Goal: Task Accomplishment & Management: Manage account settings

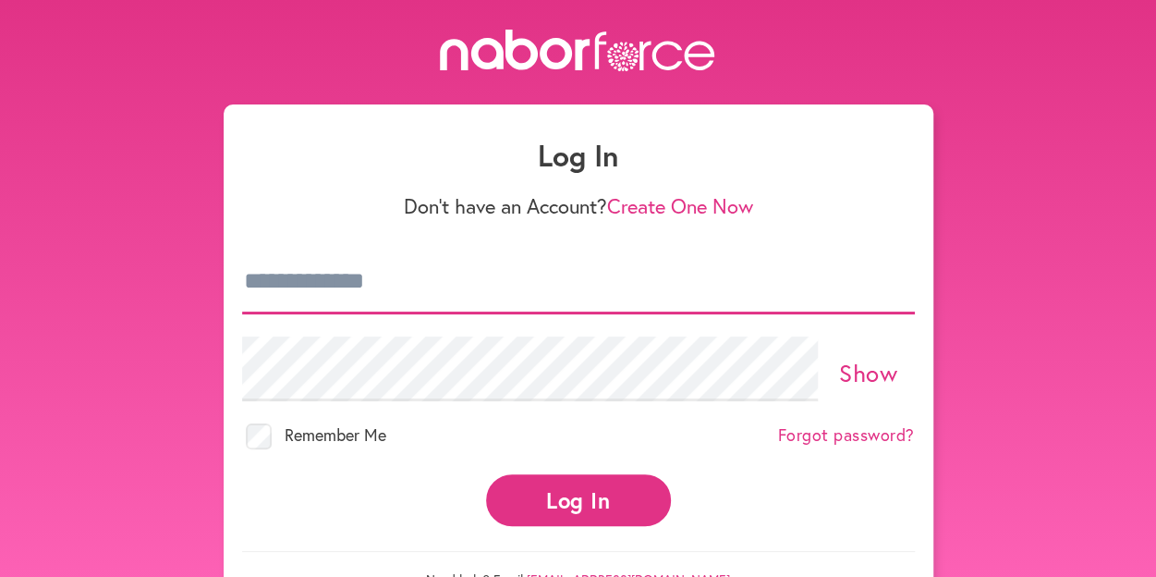
click at [522, 299] on input "email" at bounding box center [578, 282] width 673 height 65
type input "**********"
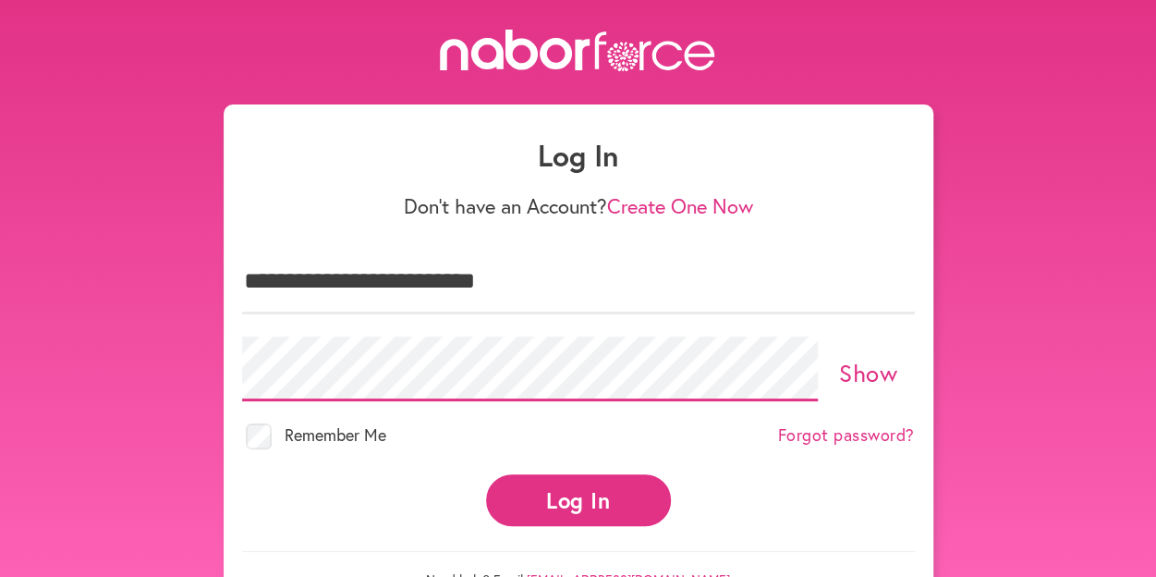
click at [486, 474] on button "Log In" at bounding box center [578, 499] width 185 height 51
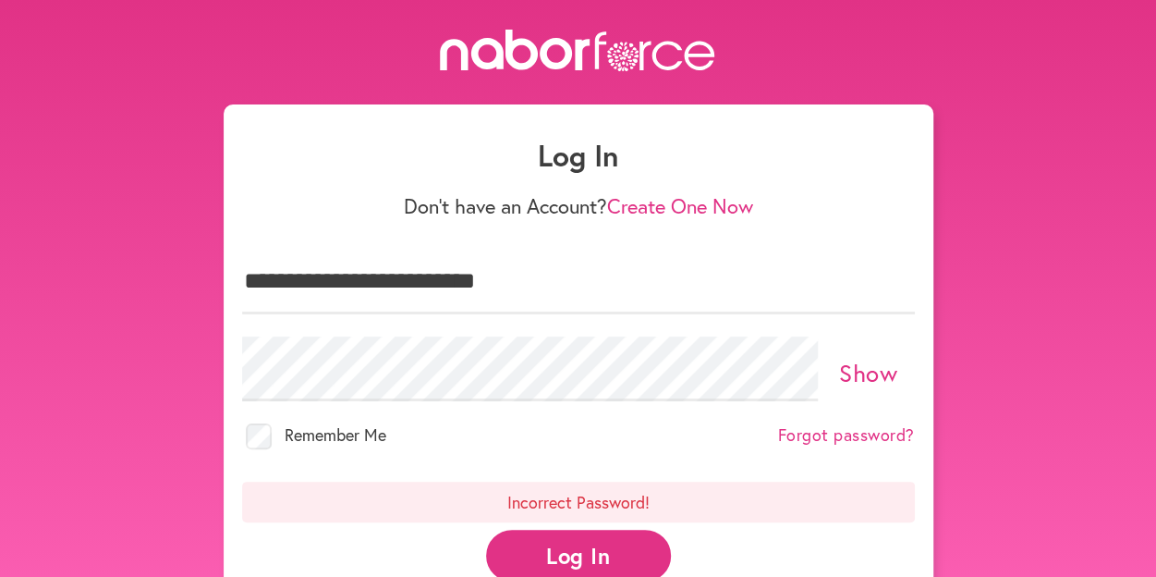
click at [906, 372] on label "Show" at bounding box center [869, 376] width 92 height 35
click at [906, 372] on label "Hide" at bounding box center [869, 376] width 92 height 35
click at [486, 530] on button "Log In" at bounding box center [578, 555] width 185 height 51
click at [669, 201] on link "Create One Now" at bounding box center [680, 205] width 146 height 27
click at [486, 530] on button "Log In" at bounding box center [578, 555] width 185 height 51
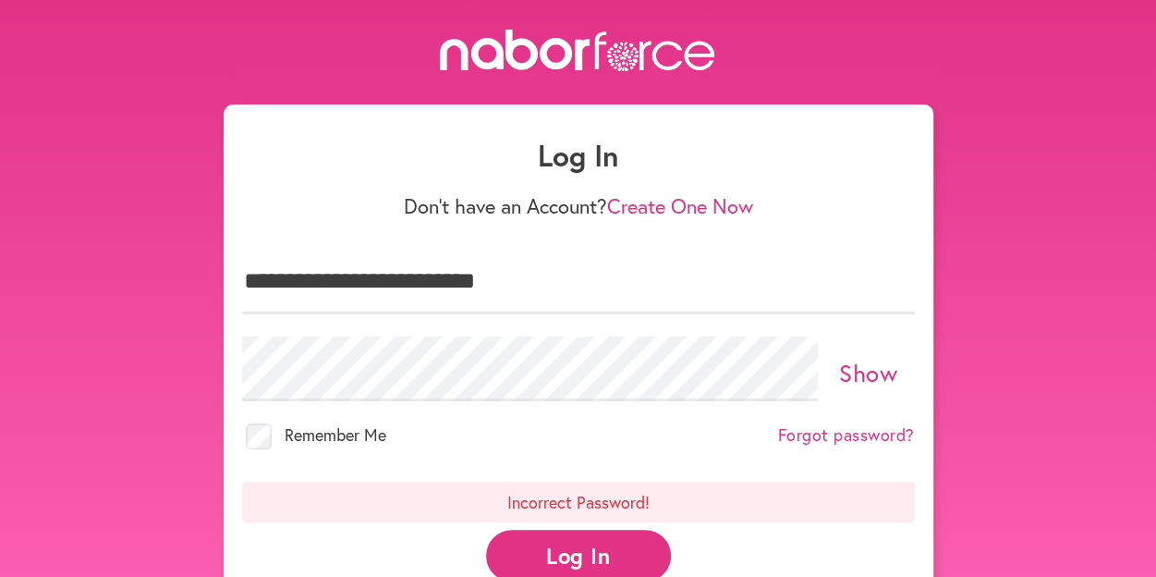
click at [864, 371] on link "Show" at bounding box center [868, 372] width 58 height 31
click at [864, 371] on link "Hide" at bounding box center [868, 372] width 51 height 31
click at [486, 530] on button "Log In" at bounding box center [578, 555] width 185 height 51
click at [880, 425] on link "Forgot password?" at bounding box center [846, 435] width 137 height 20
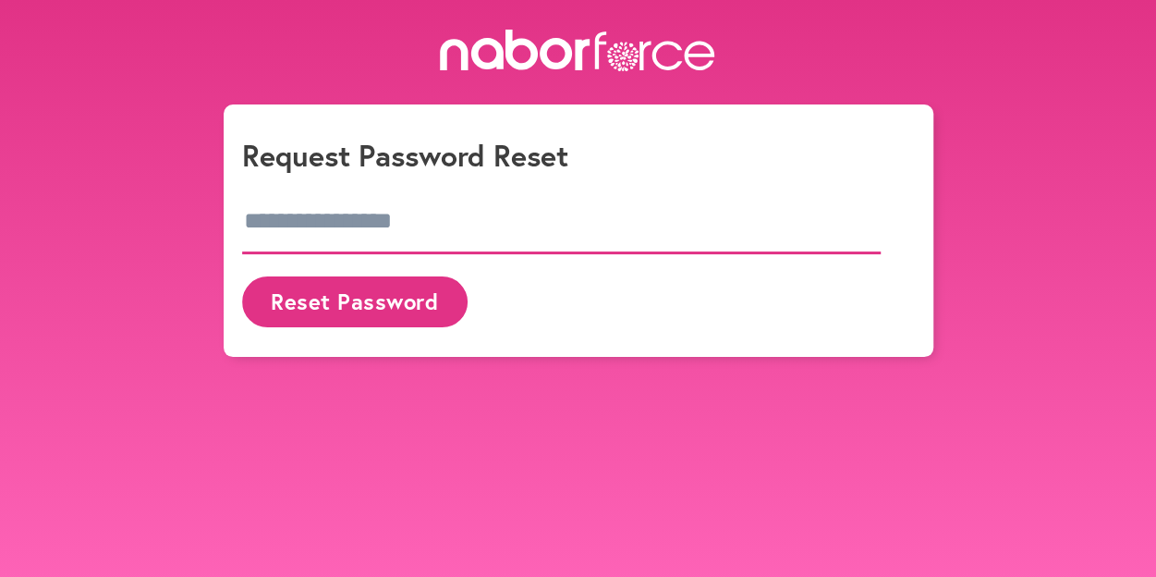
click at [284, 219] on input "email" at bounding box center [562, 221] width 640 height 65
type input "**********"
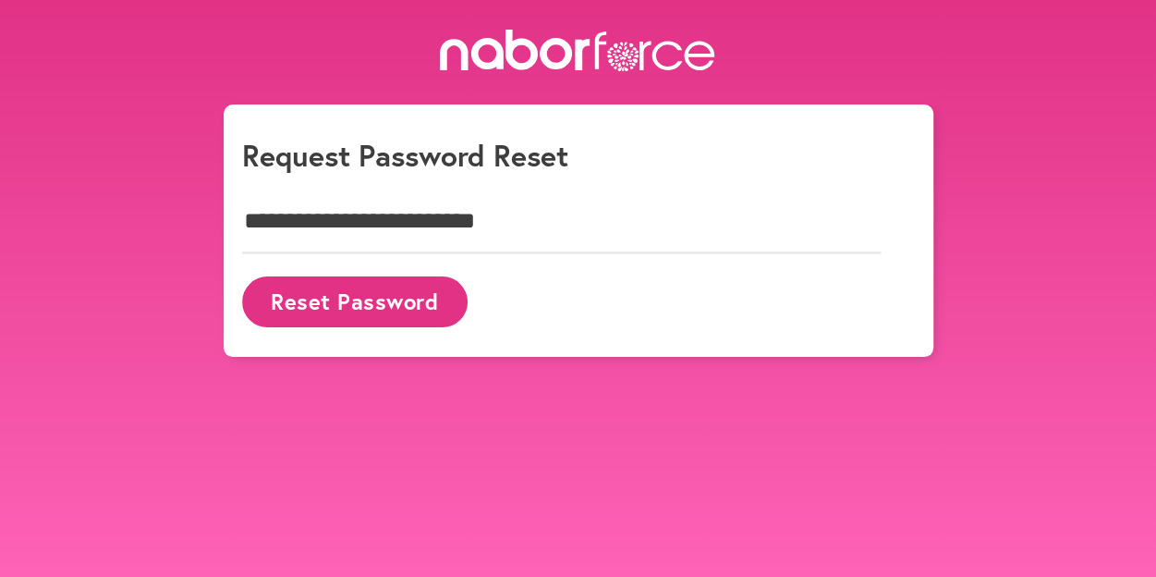
click at [287, 305] on button "Reset Password" at bounding box center [355, 301] width 226 height 51
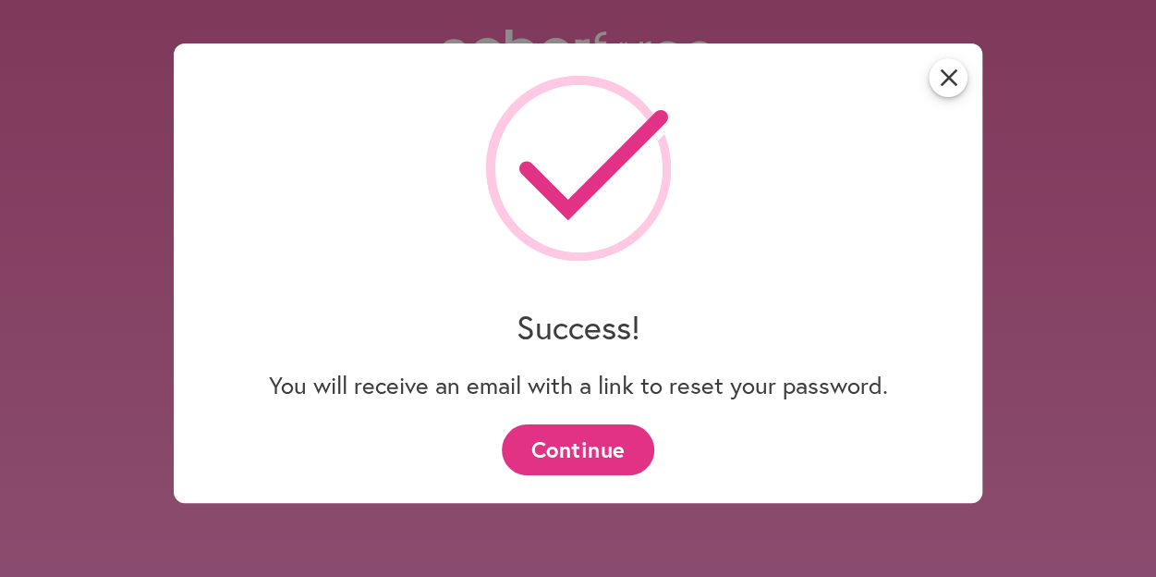
click at [593, 463] on button "Continue" at bounding box center [578, 449] width 153 height 51
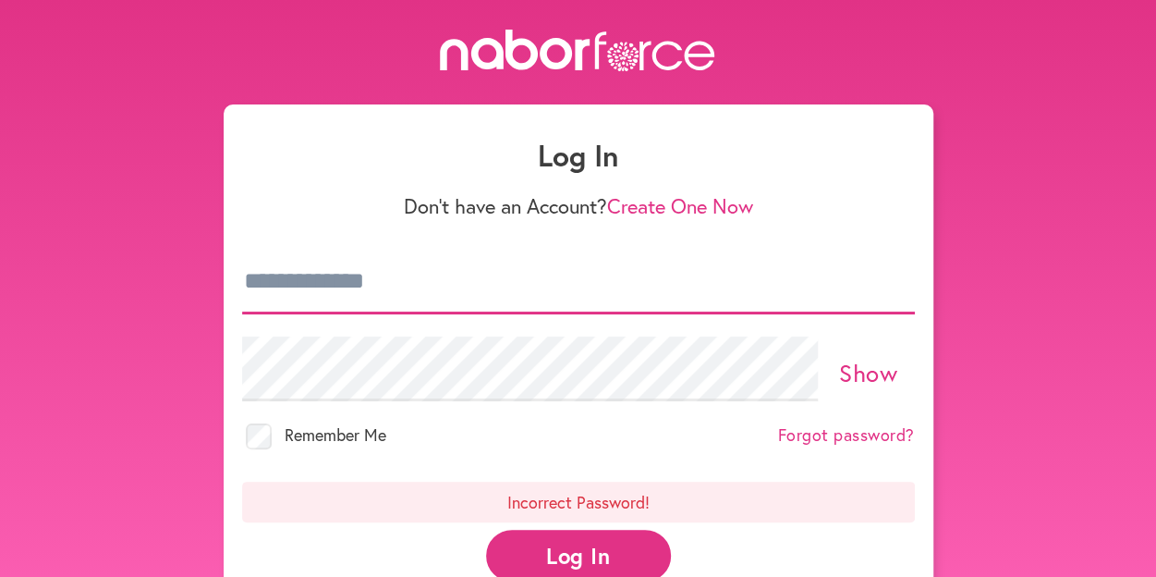
click at [519, 285] on input "email" at bounding box center [578, 282] width 673 height 65
type input "**********"
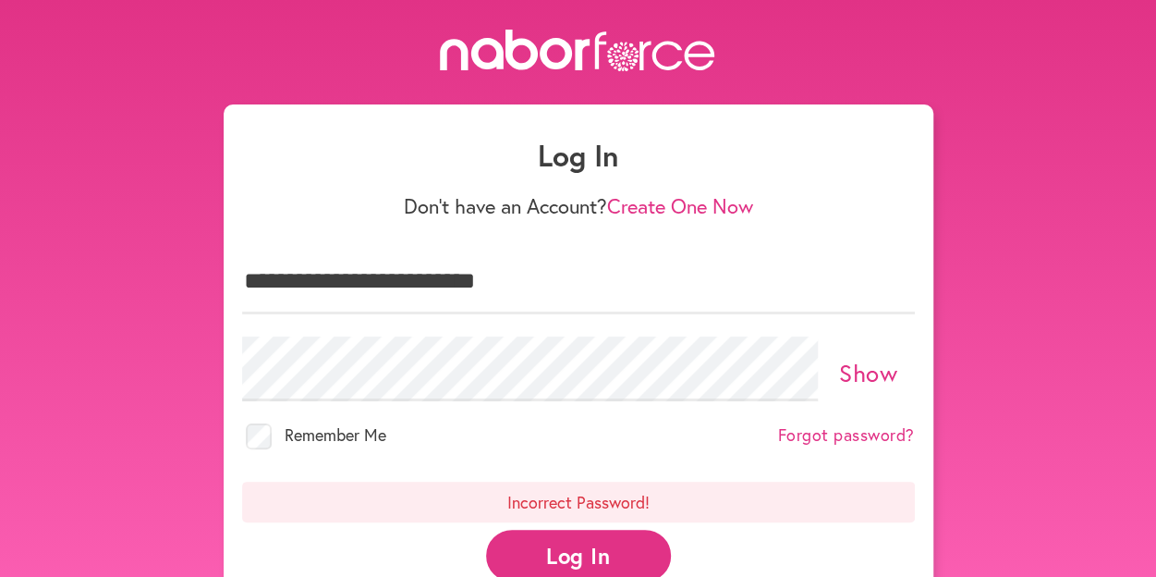
click at [272, 439] on div "Remember Me" at bounding box center [314, 436] width 144 height 26
click at [589, 557] on button "Log In" at bounding box center [578, 555] width 185 height 51
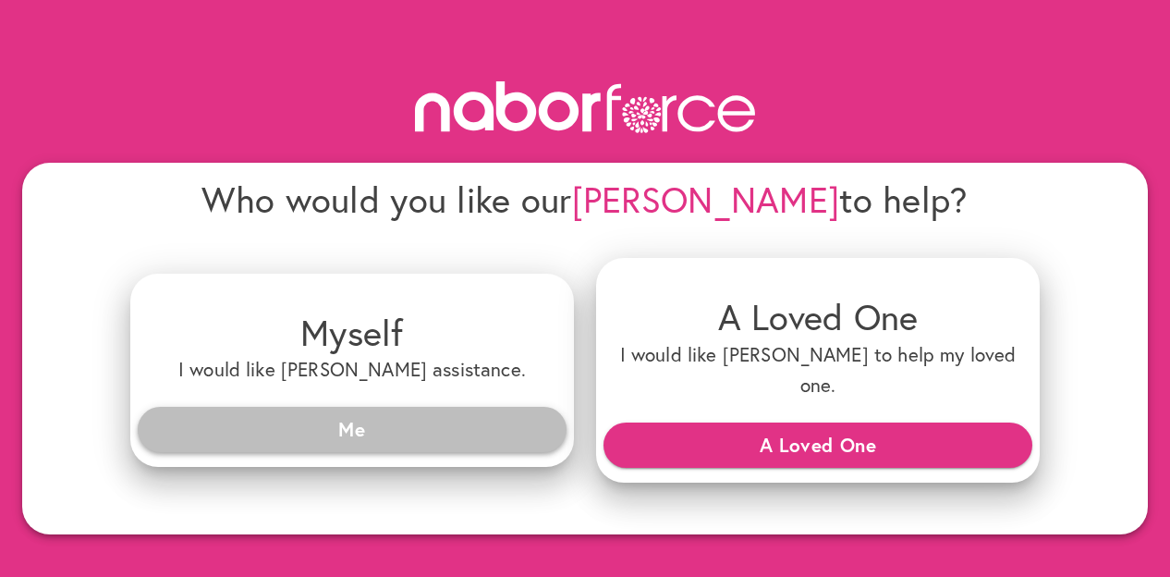
click at [466, 412] on span "Me" at bounding box center [352, 428] width 399 height 33
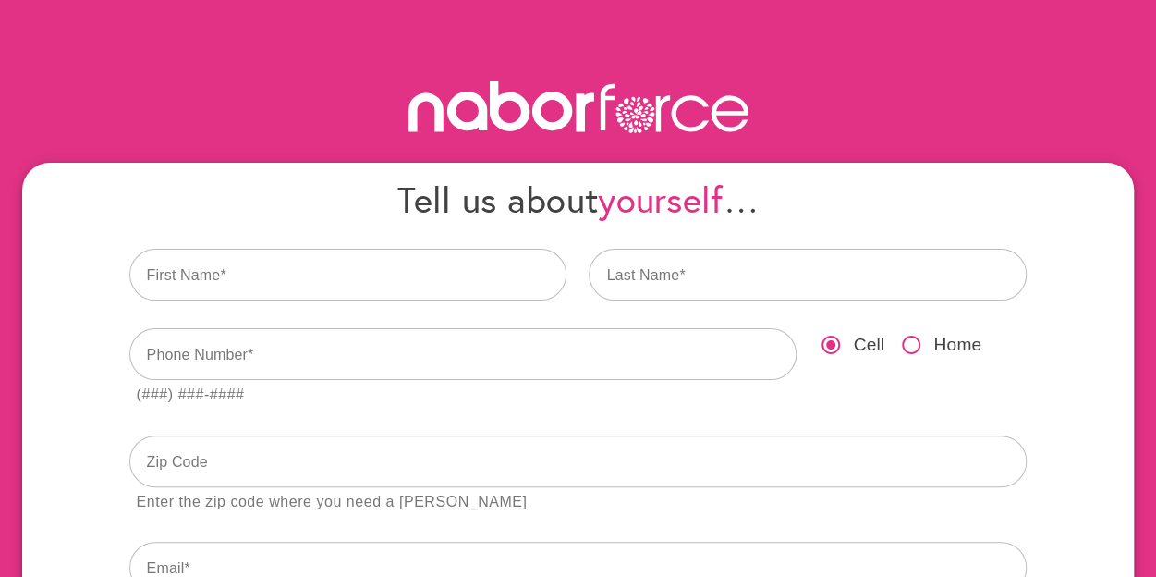
scroll to position [216, 0]
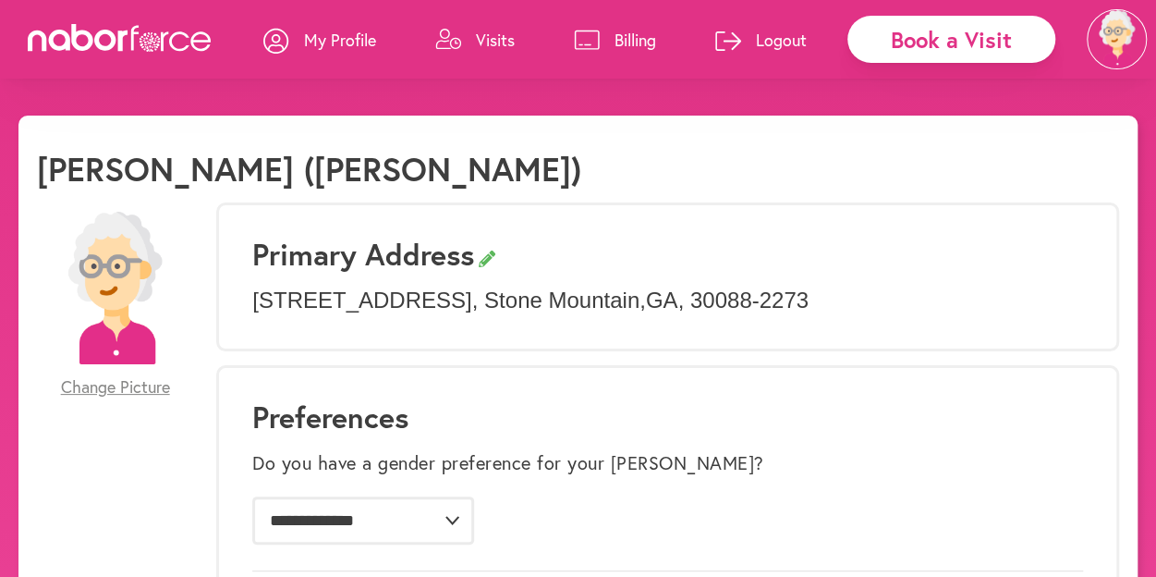
click at [343, 18] on link "My Profile" at bounding box center [319, 39] width 113 height 55
click at [340, 28] on link "My Profile" at bounding box center [319, 39] width 113 height 55
click at [1131, 34] on img at bounding box center [1117, 39] width 60 height 60
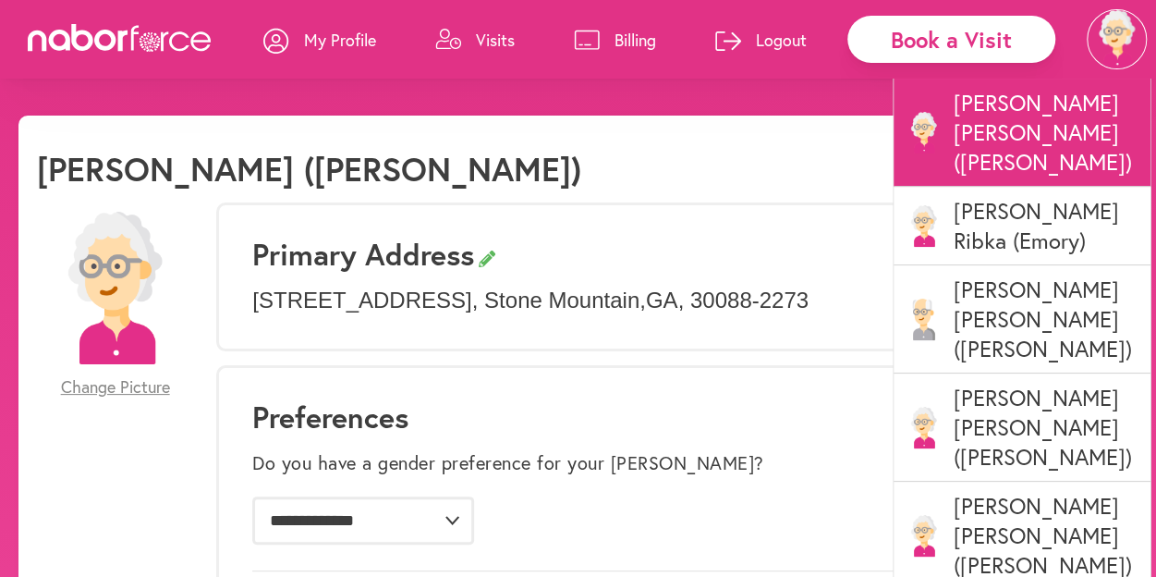
click at [642, 36] on p "Billing" at bounding box center [636, 40] width 42 height 22
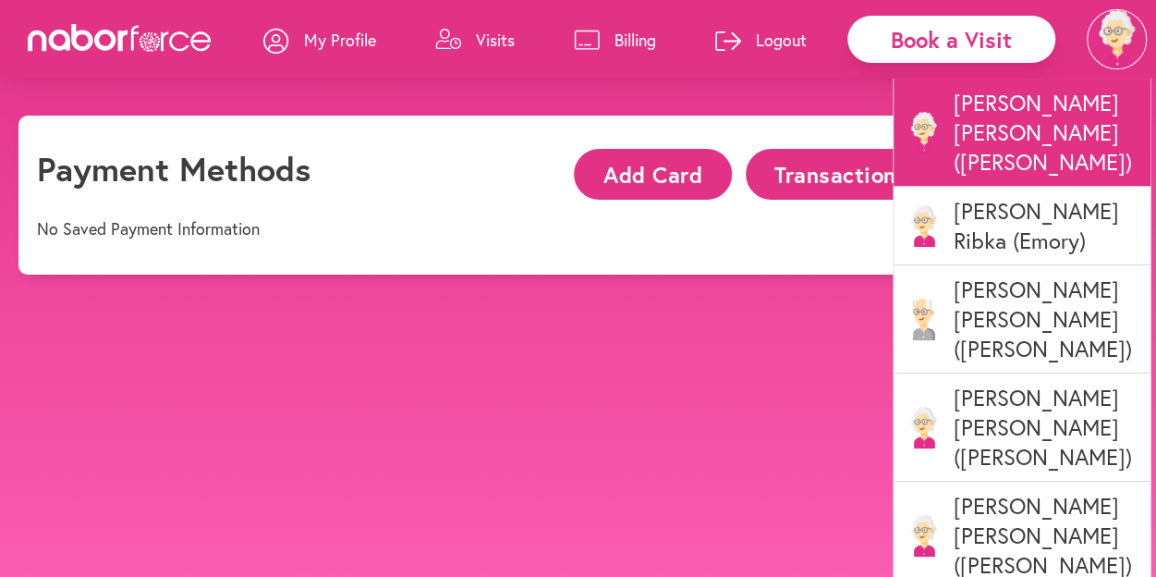
click at [333, 219] on div "No Saved Payment Information" at bounding box center [578, 229] width 1082 height 54
click at [794, 170] on button "Transactions" at bounding box center [841, 174] width 191 height 51
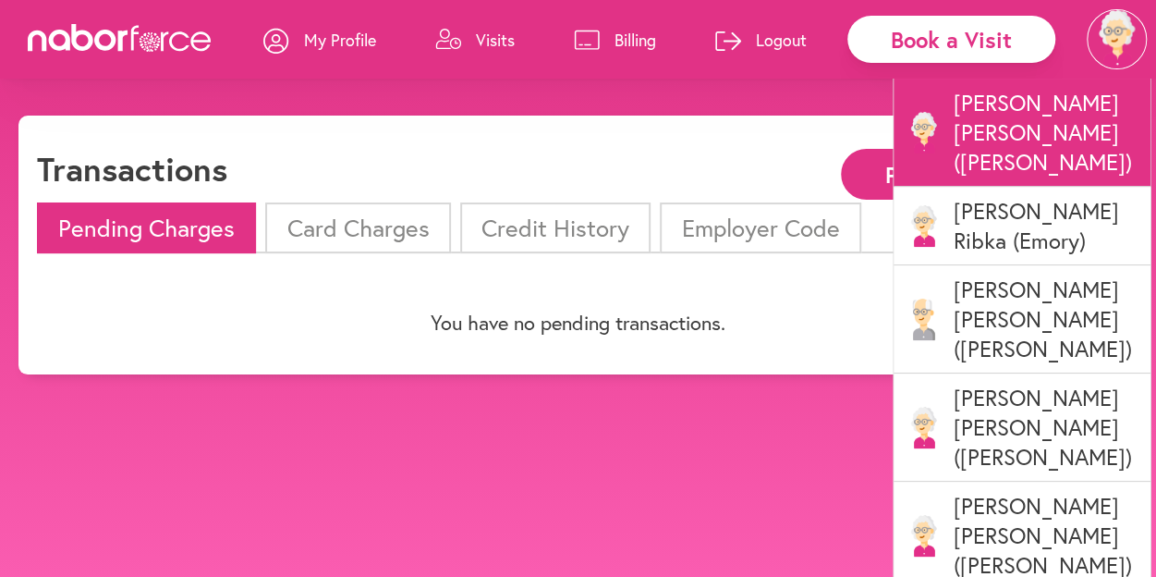
click at [344, 238] on li "Card Charges" at bounding box center [357, 227] width 185 height 51
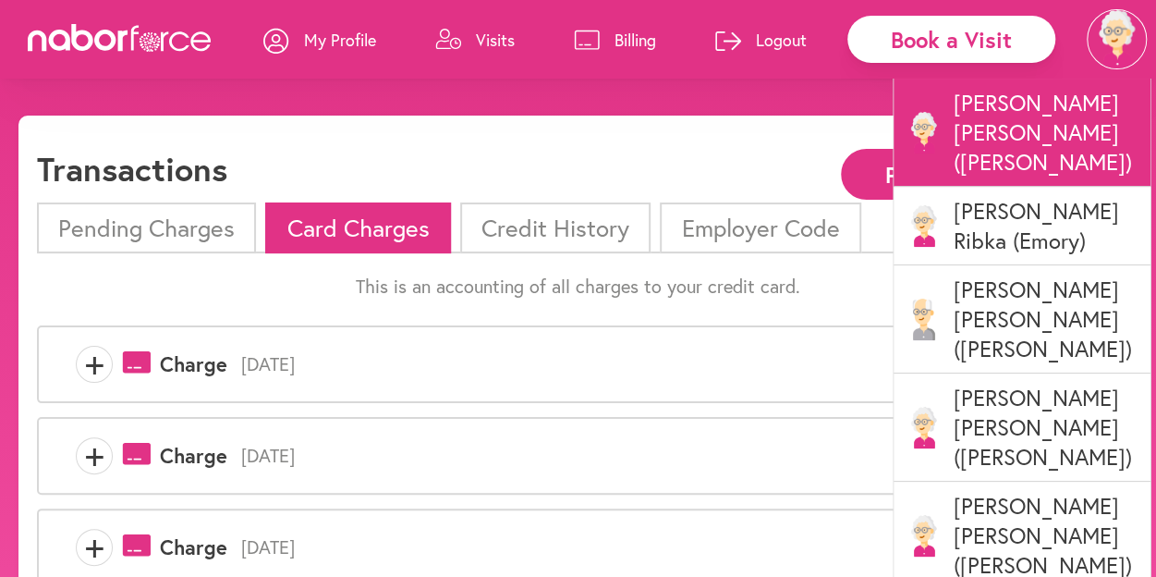
click at [982, 189] on p "Diane Ribka (Emory)" at bounding box center [1022, 226] width 257 height 79
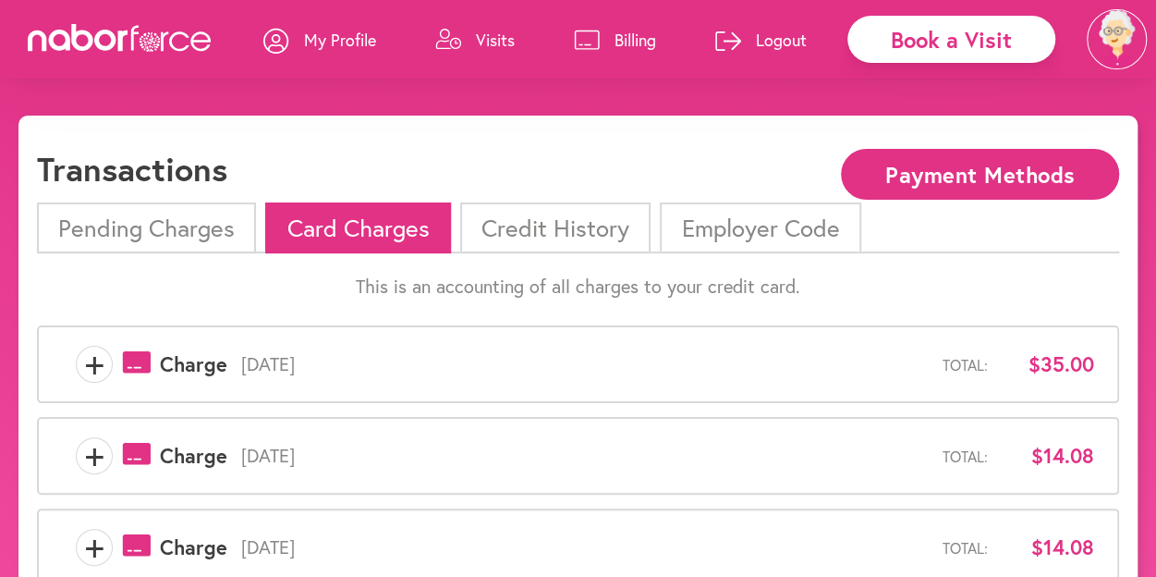
click at [1116, 38] on img at bounding box center [1117, 39] width 60 height 60
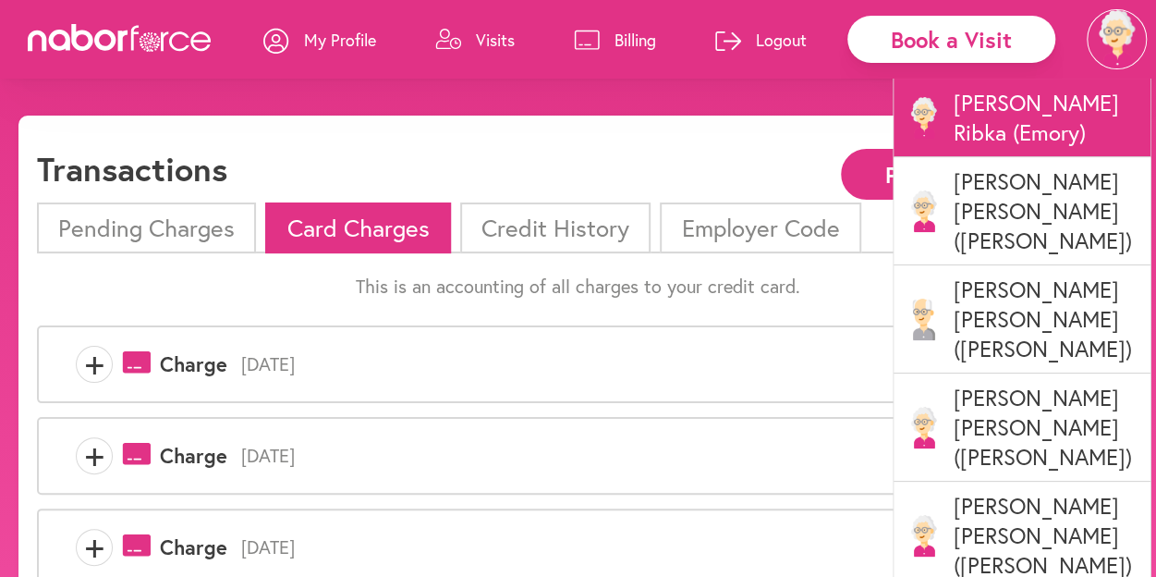
click at [1032, 265] on p "Alfred Thompson (Emory)" at bounding box center [1022, 319] width 257 height 108
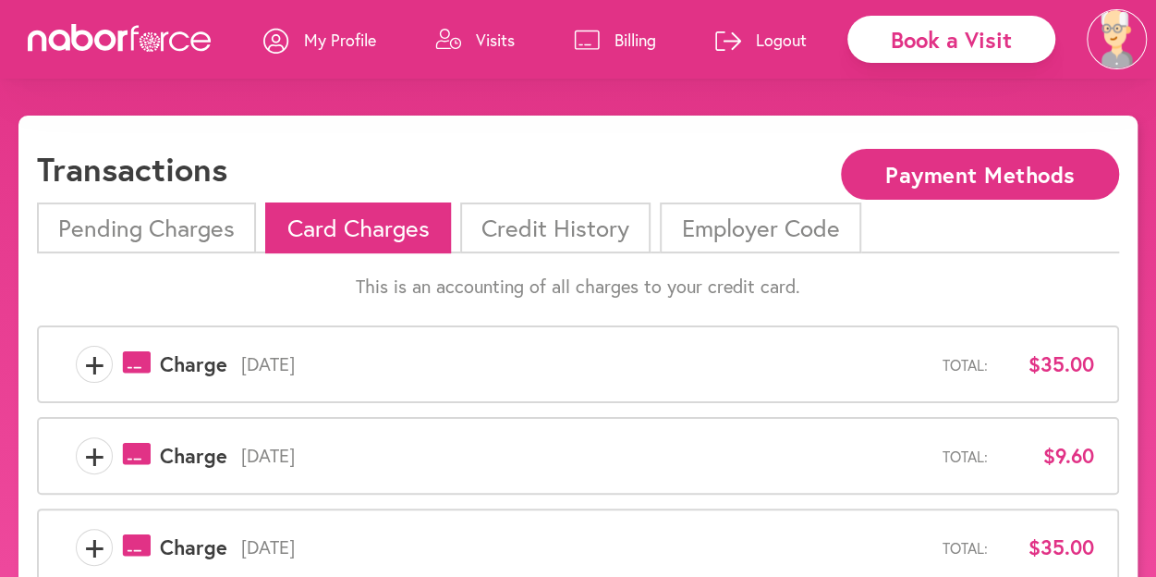
click at [110, 369] on span "+" at bounding box center [94, 364] width 35 height 37
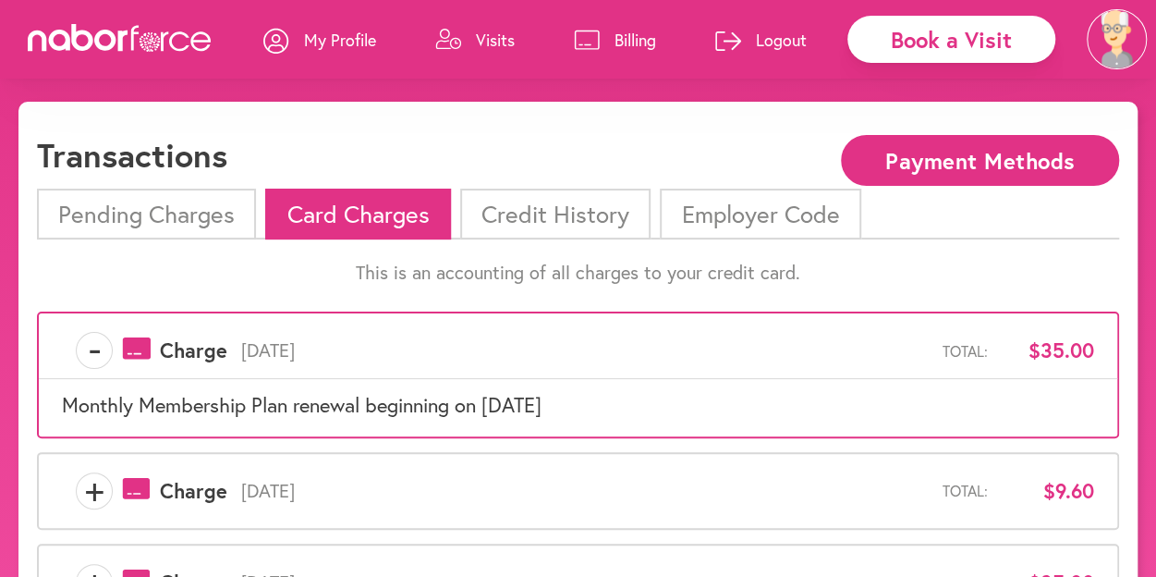
scroll to position [15, 0]
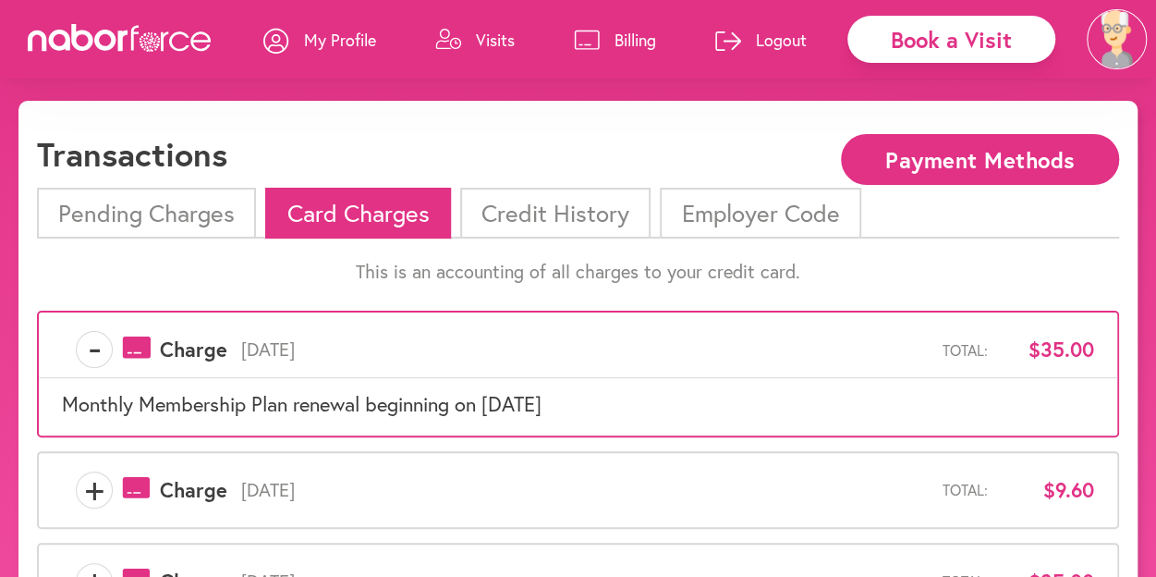
click at [558, 214] on li "Credit History" at bounding box center [555, 213] width 190 height 51
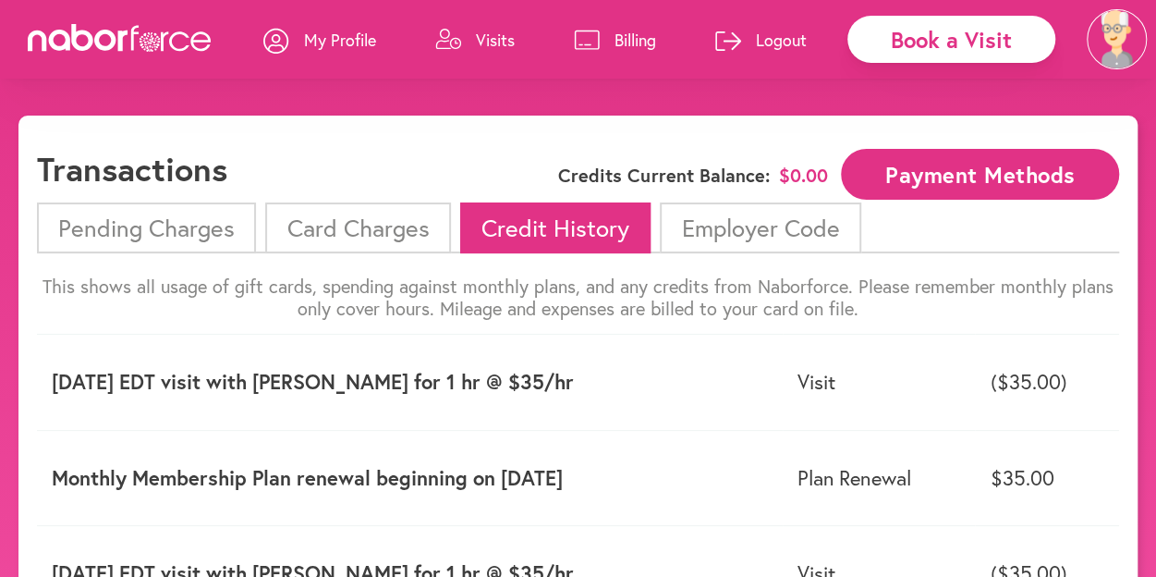
click at [1130, 35] on img at bounding box center [1117, 39] width 60 height 60
